Goal: Task Accomplishment & Management: Complete application form

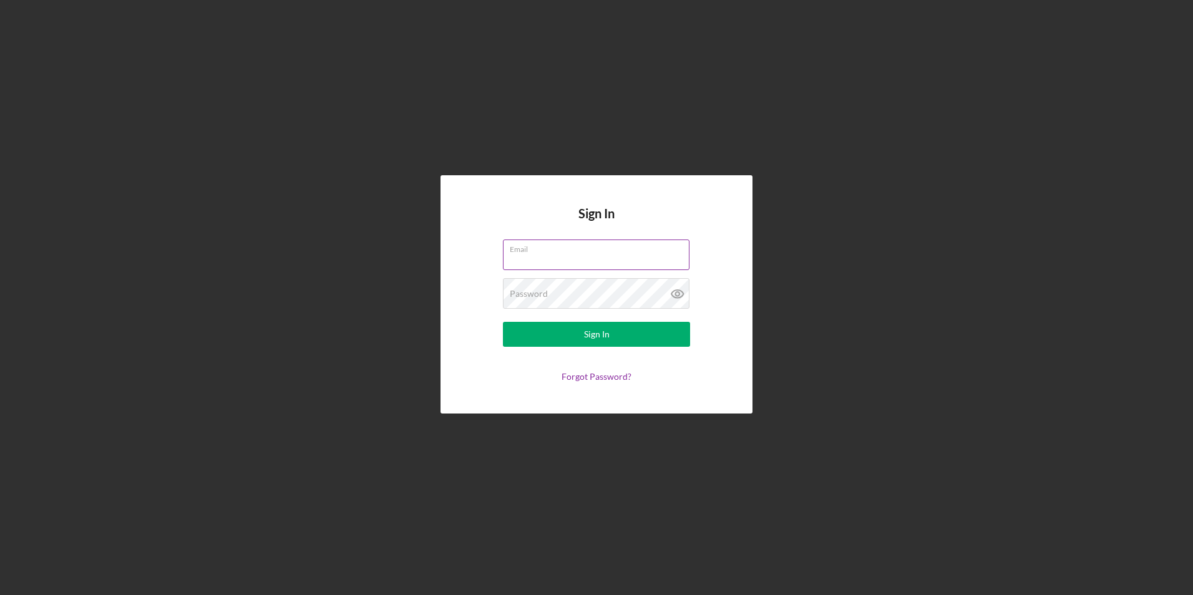
click at [592, 263] on input "Email" at bounding box center [596, 255] width 187 height 30
type input "[EMAIL_ADDRESS][DOMAIN_NAME]"
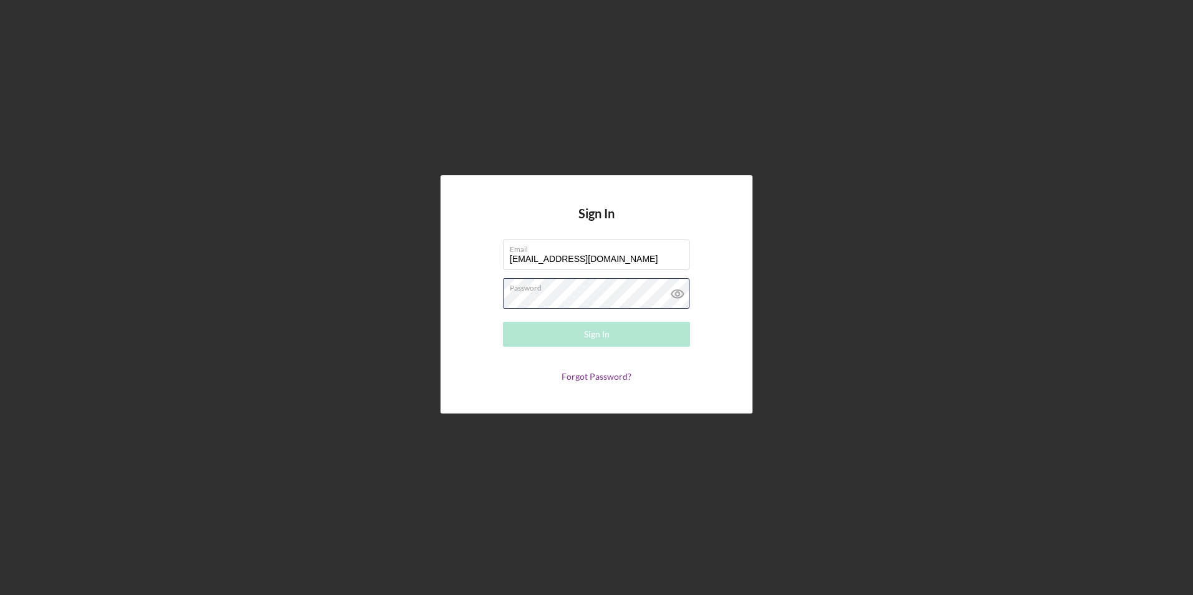
click at [598, 290] on div "Password Required" at bounding box center [596, 293] width 187 height 31
click at [684, 291] on icon at bounding box center [677, 293] width 31 height 31
click at [638, 332] on button "Sign In" at bounding box center [596, 334] width 187 height 25
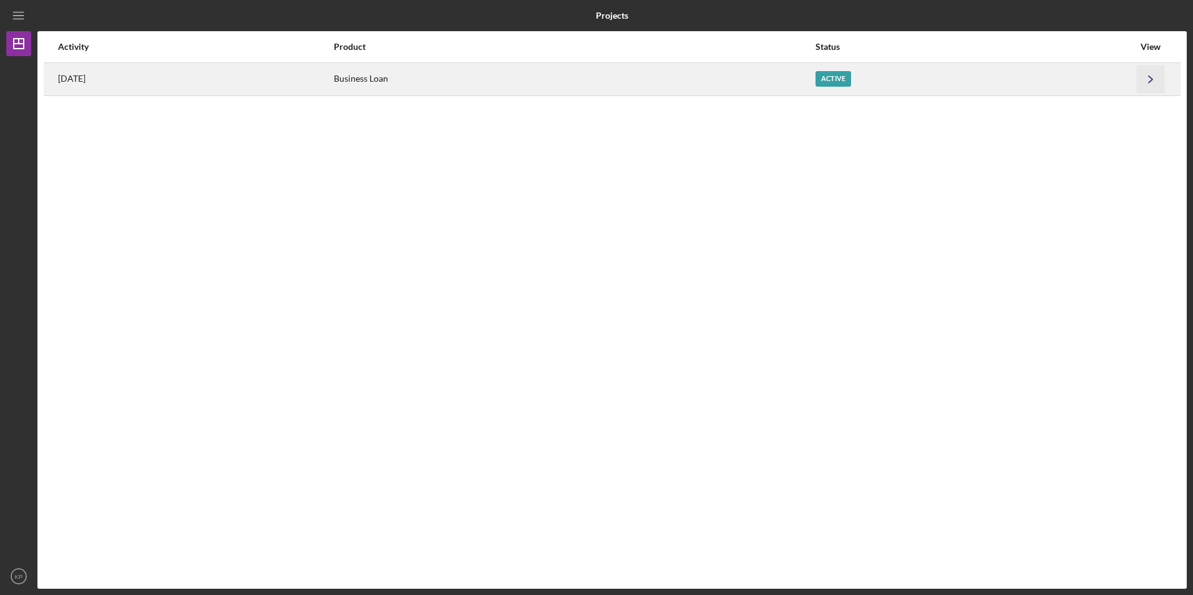
click at [1159, 79] on icon "Icon/Navigate" at bounding box center [1151, 79] width 28 height 28
click at [1148, 80] on icon "Icon/Navigate" at bounding box center [1151, 79] width 28 height 28
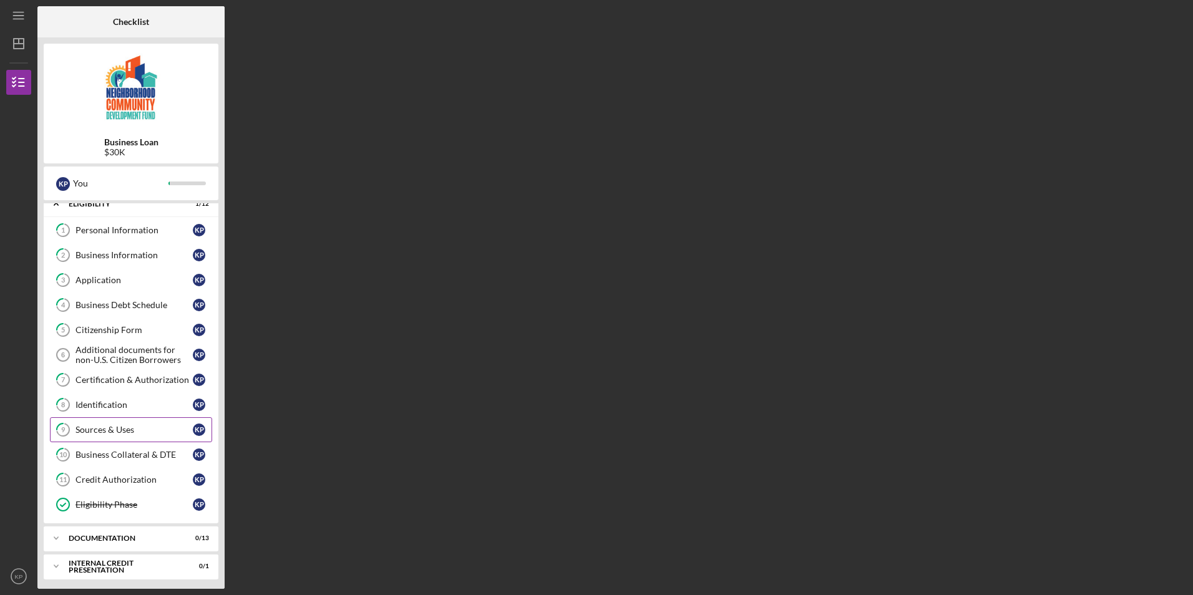
scroll to position [14, 0]
click at [59, 535] on icon "Icon/Expander" at bounding box center [56, 535] width 25 height 25
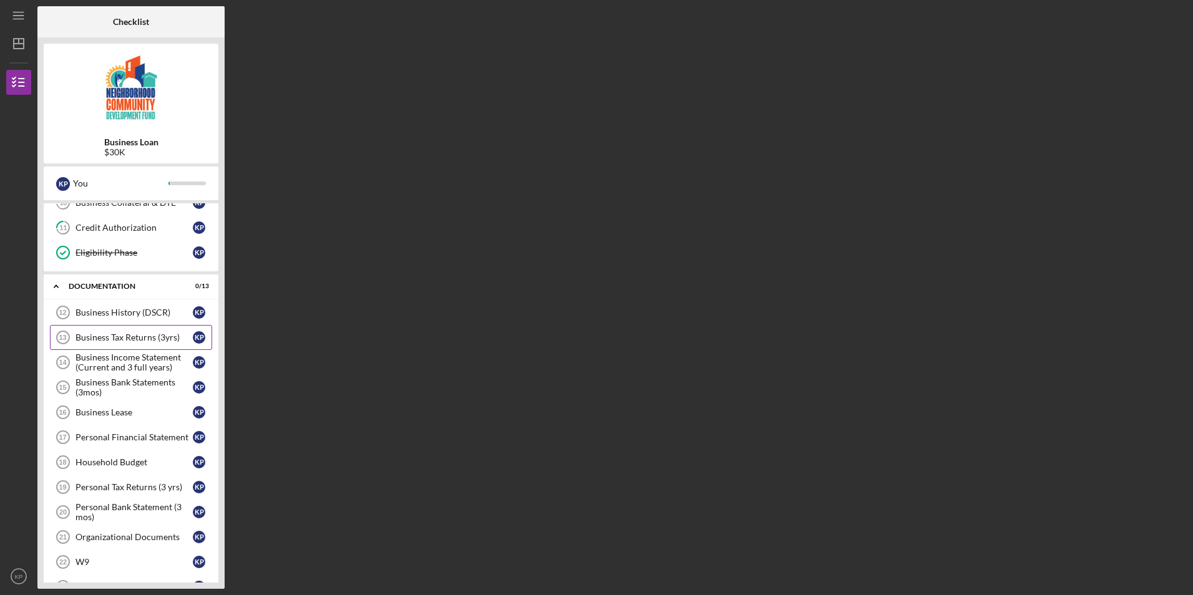
scroll to position [283, 0]
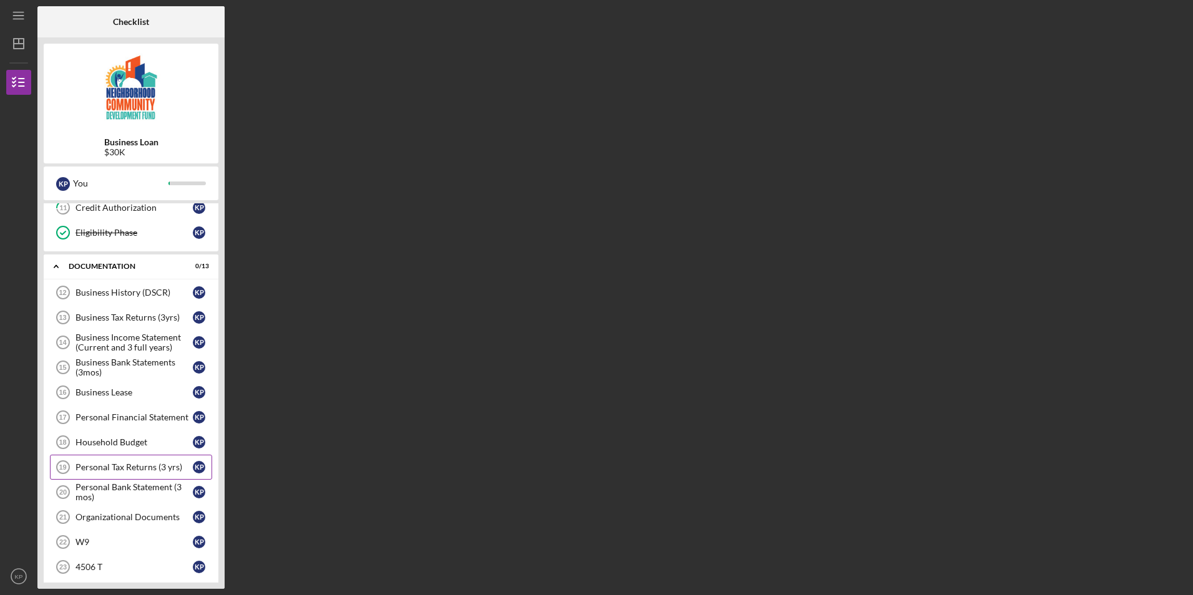
click at [143, 465] on div "Personal Tax Returns (3 yrs)" at bounding box center [133, 467] width 117 height 10
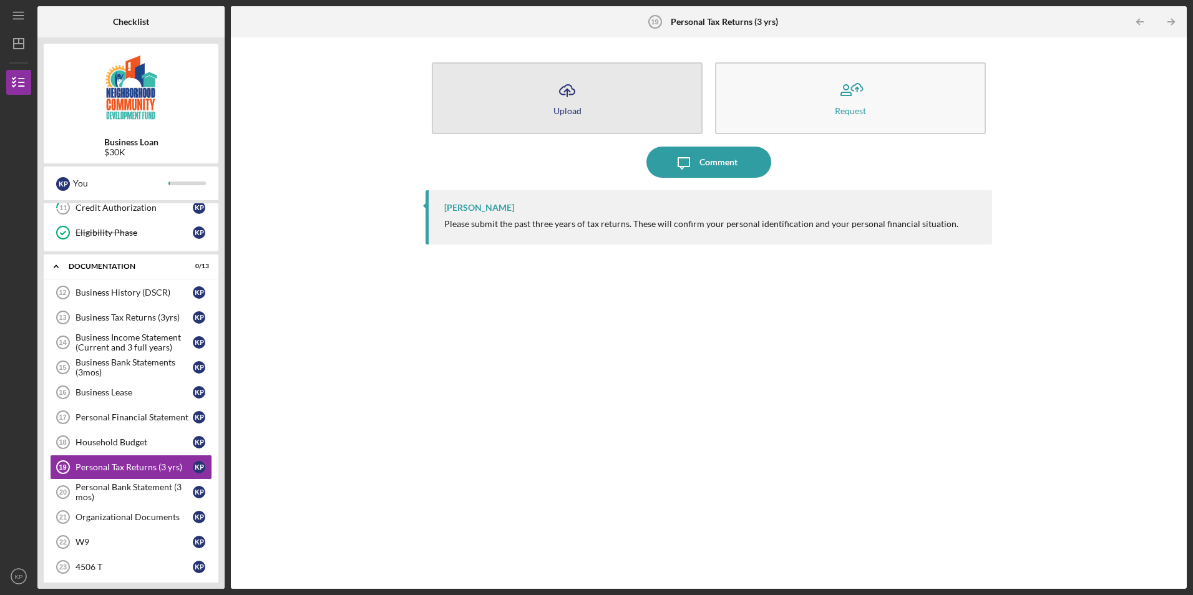
click at [566, 99] on icon "Icon/Upload" at bounding box center [566, 90] width 31 height 31
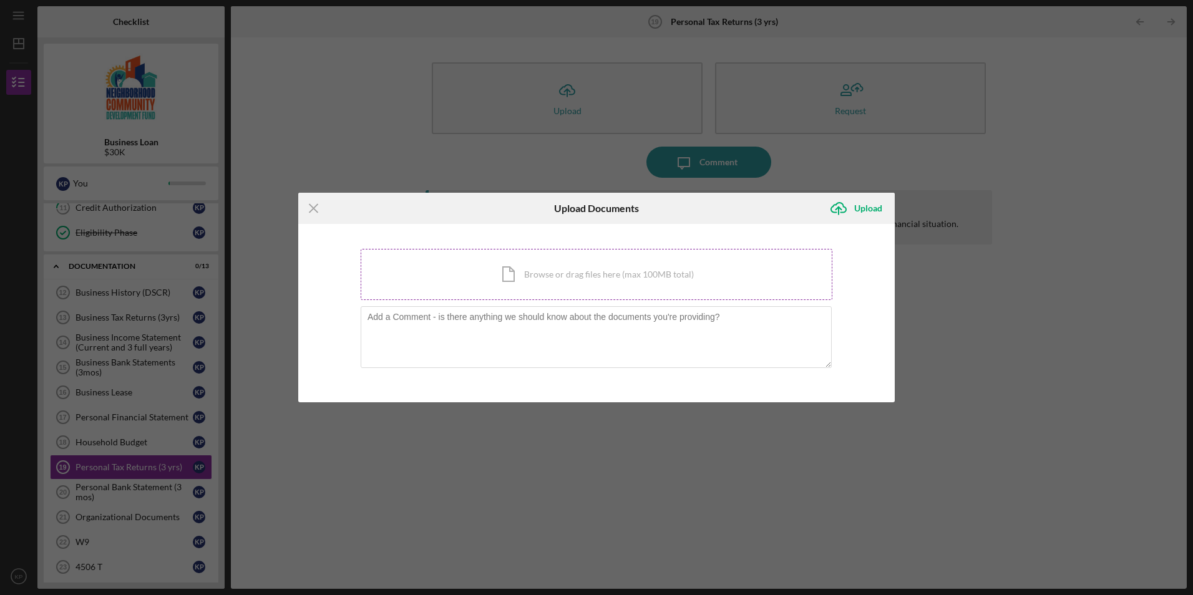
click at [622, 281] on div "Icon/Document Browse or drag files here (max 100MB total) Tap to choose files o…" at bounding box center [597, 274] width 472 height 51
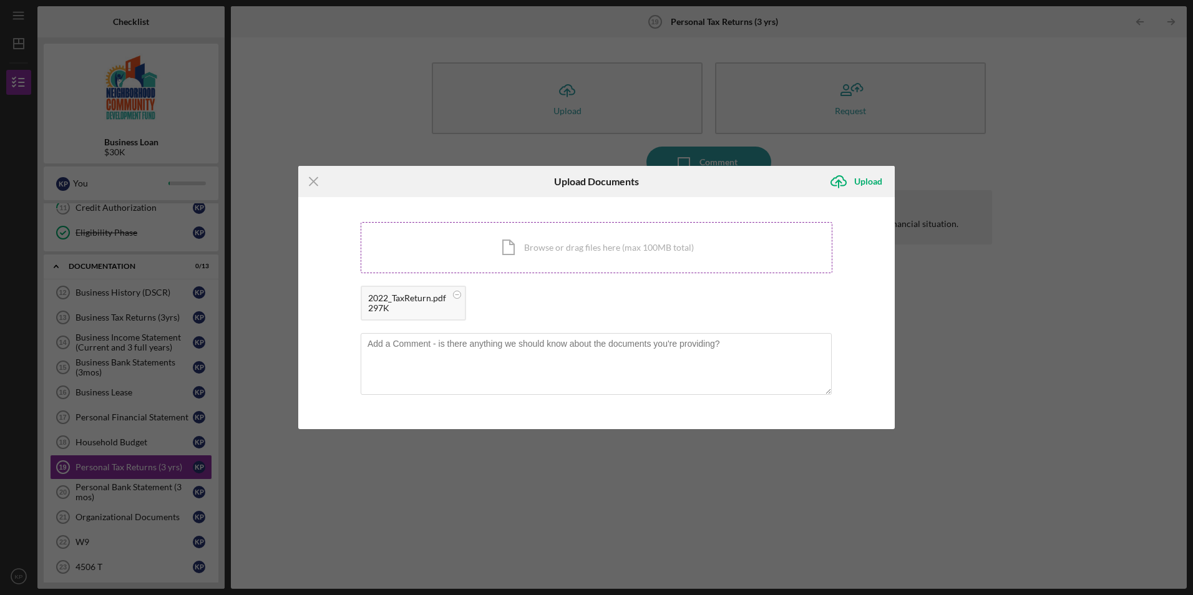
click at [573, 245] on div "Icon/Document Browse or drag files here (max 100MB total) Tap to choose files o…" at bounding box center [597, 247] width 472 height 51
click at [596, 248] on div "Icon/Document Browse or drag files here (max 100MB total) Tap to choose files o…" at bounding box center [597, 247] width 472 height 51
click at [843, 183] on icon "Icon/Upload" at bounding box center [838, 181] width 31 height 31
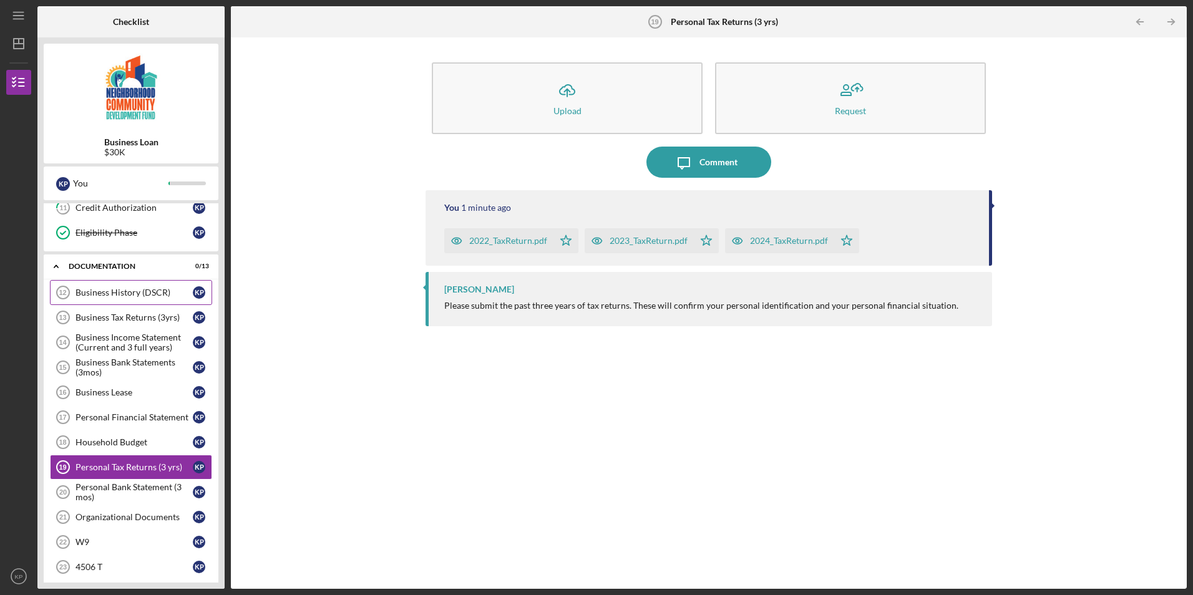
click at [154, 293] on div "Business History (DSCR)" at bounding box center [133, 293] width 117 height 10
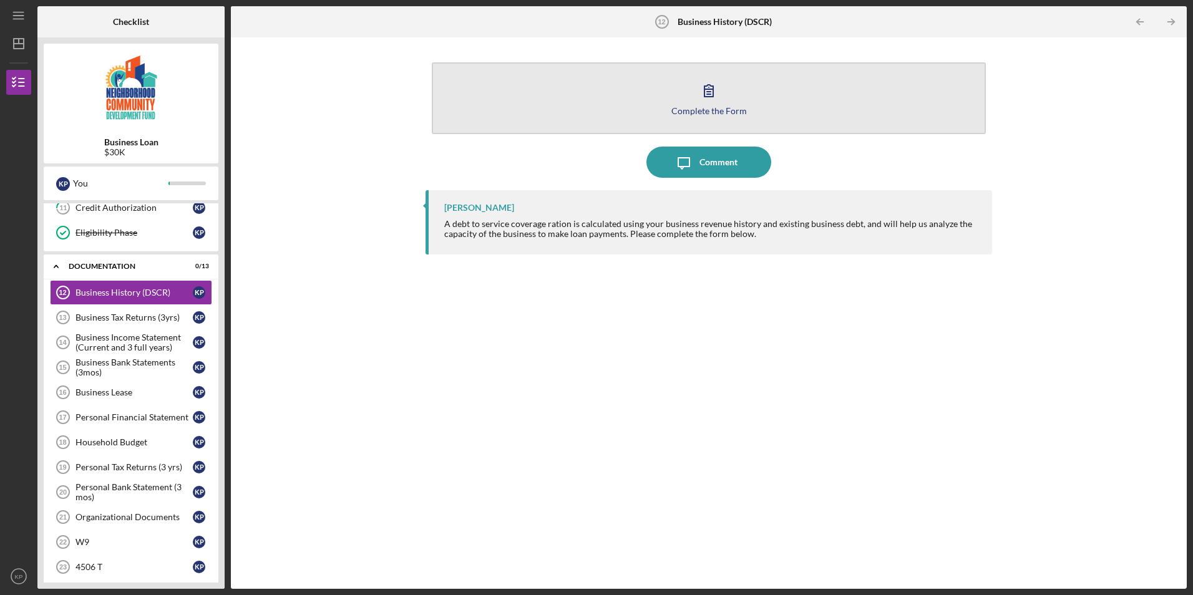
click at [698, 97] on icon "button" at bounding box center [708, 90] width 31 height 31
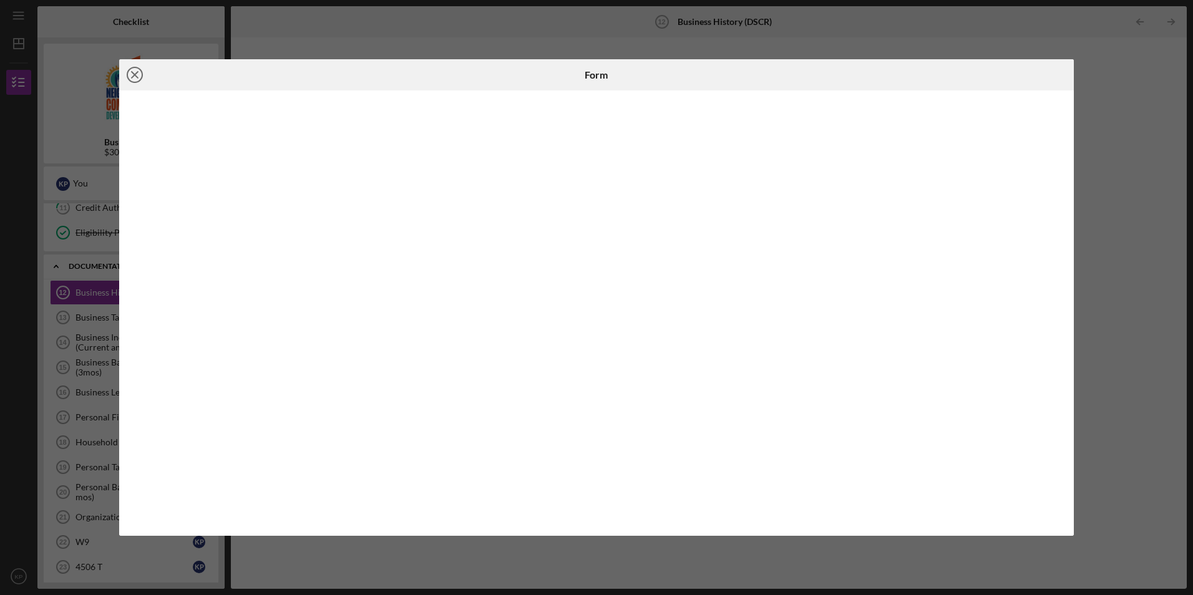
click at [137, 74] on line at bounding box center [135, 75] width 6 height 6
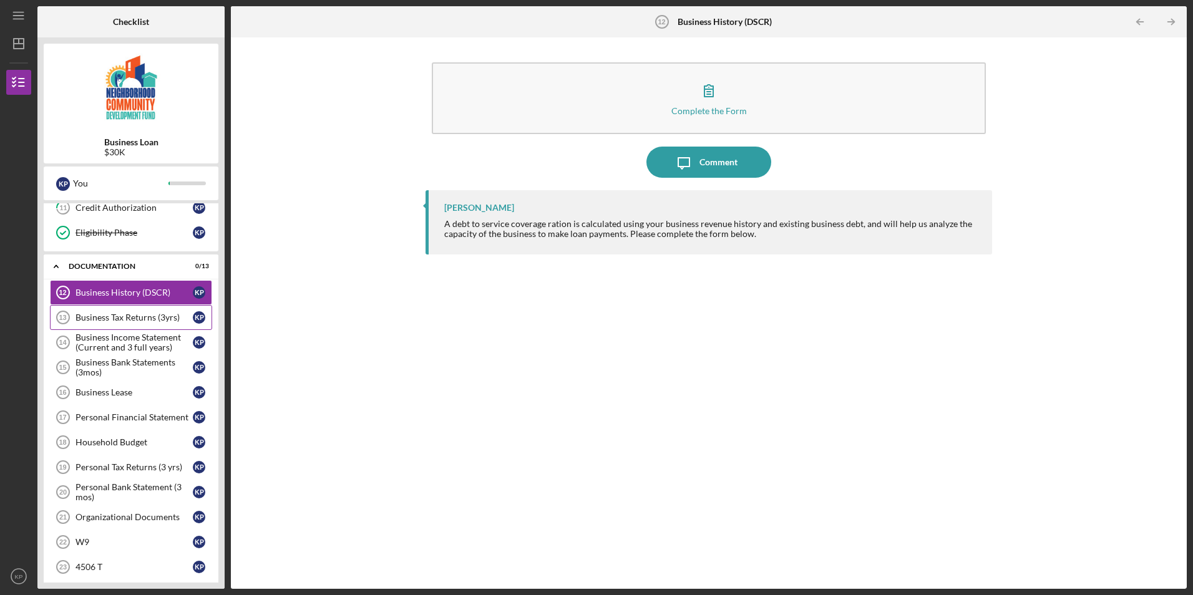
click at [156, 315] on div "Business Tax Returns (3yrs)" at bounding box center [133, 318] width 117 height 10
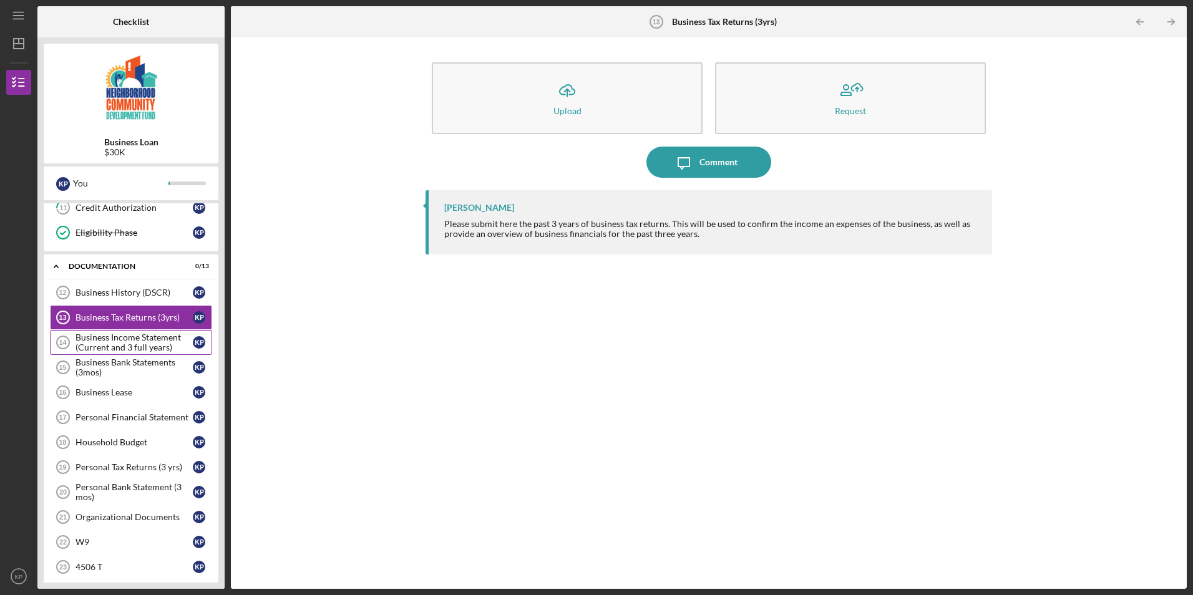
click at [154, 345] on div "Business Income Statement (Current and 3 full years)" at bounding box center [133, 343] width 117 height 20
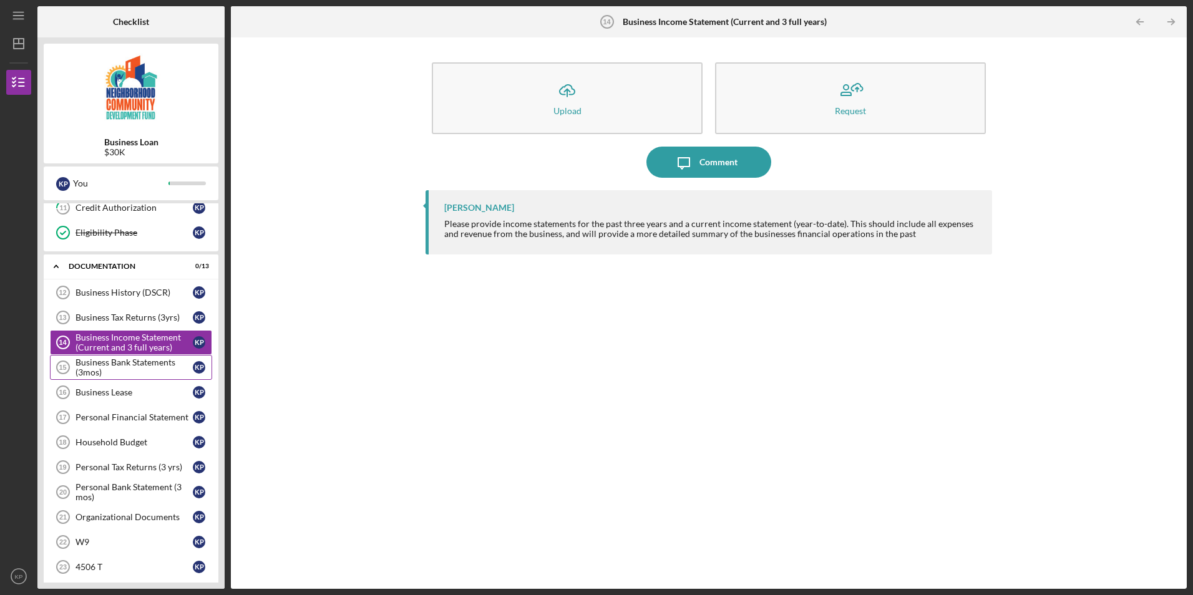
click at [129, 371] on div "Business Bank Statements (3mos)" at bounding box center [133, 367] width 117 height 20
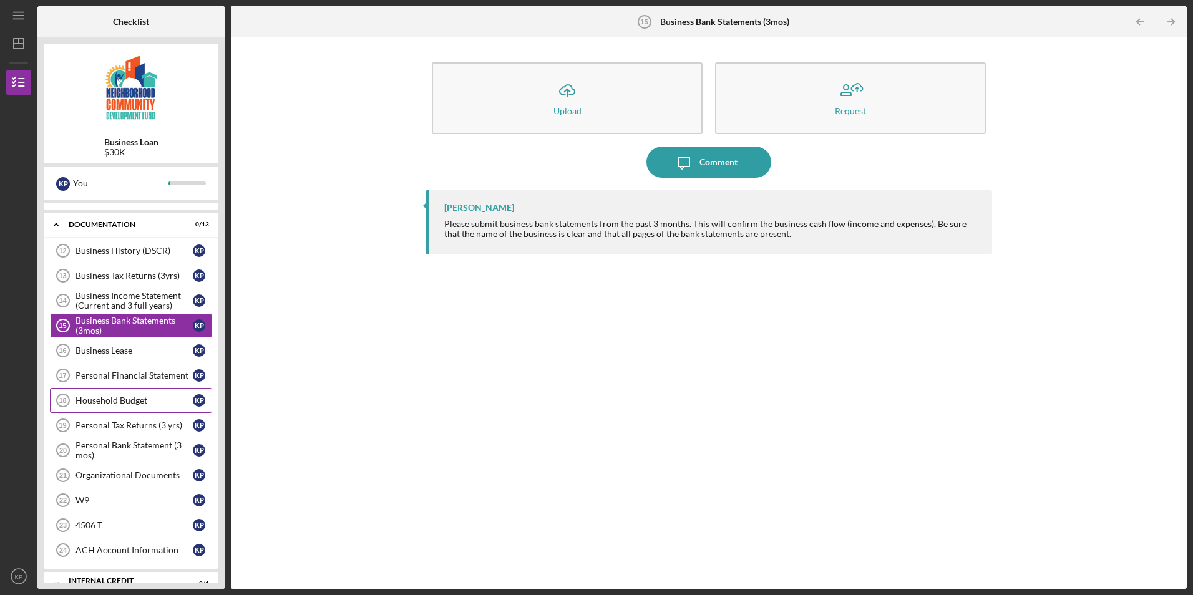
scroll to position [346, 0]
